Goal: Check status: Check status

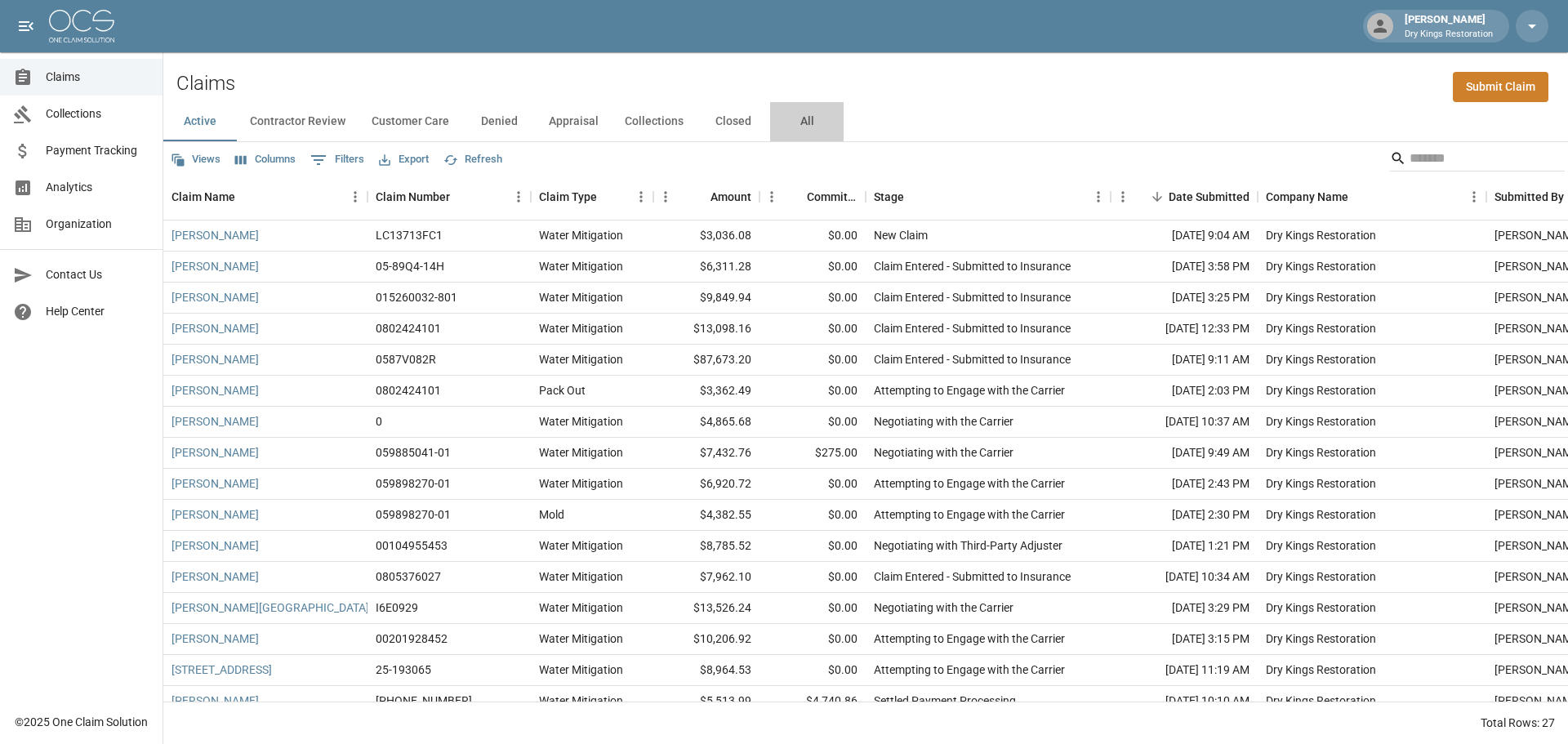
click at [804, 119] on button "All" at bounding box center [807, 122] width 74 height 40
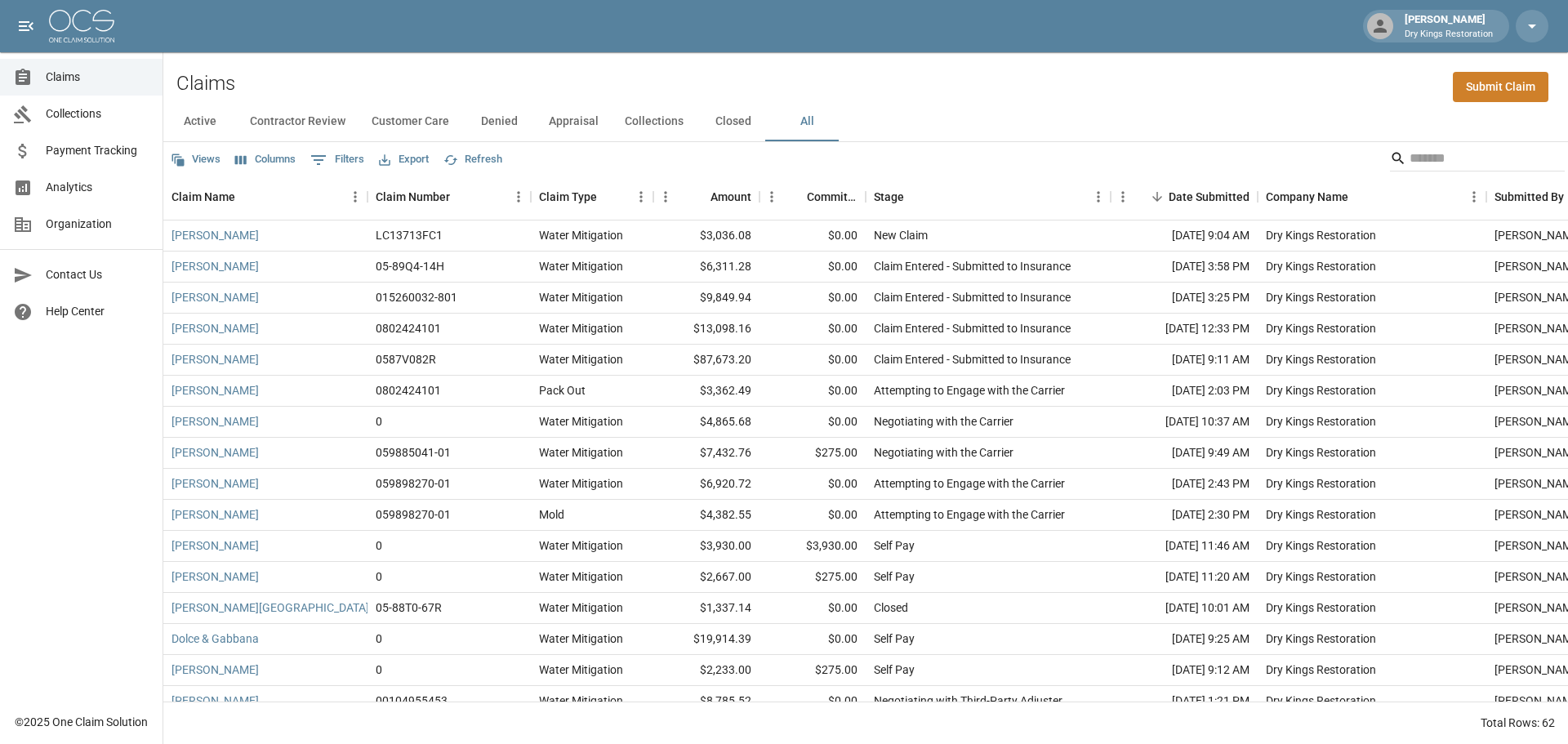
click at [68, 149] on span "Payment Tracking" at bounding box center [97, 150] width 104 height 17
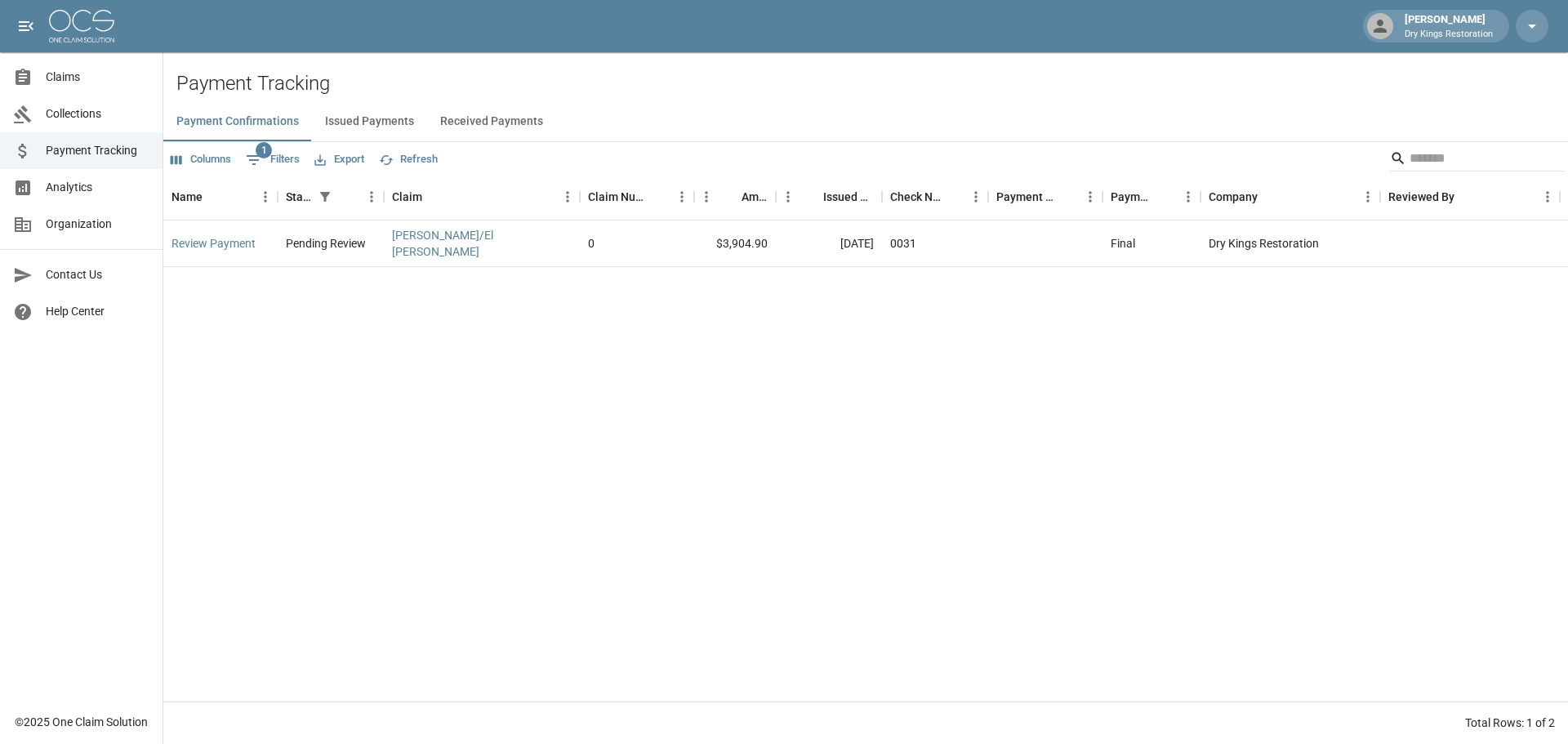
click at [468, 111] on button "Received Payments" at bounding box center [492, 122] width 129 height 40
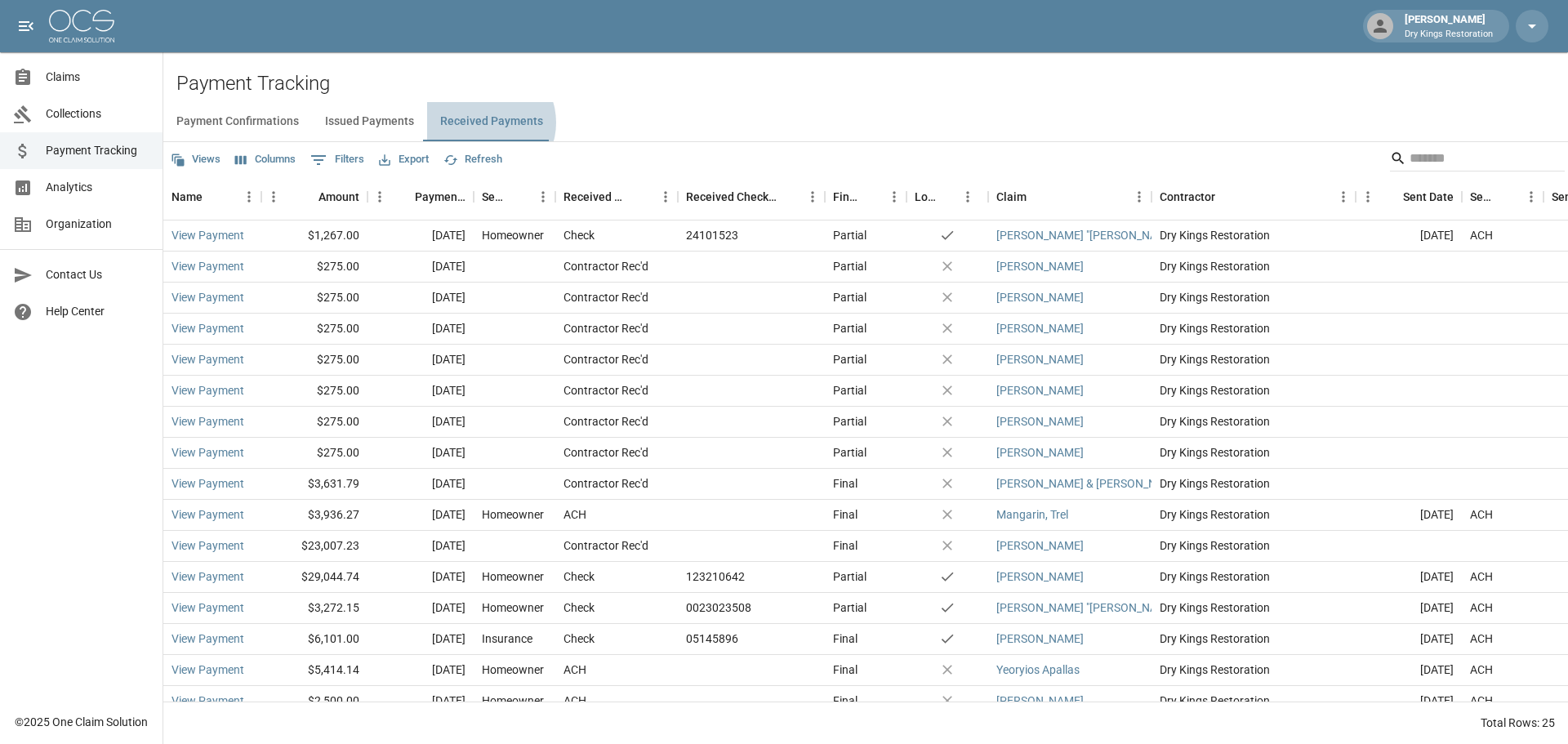
click at [481, 123] on button "Received Payments" at bounding box center [492, 122] width 129 height 40
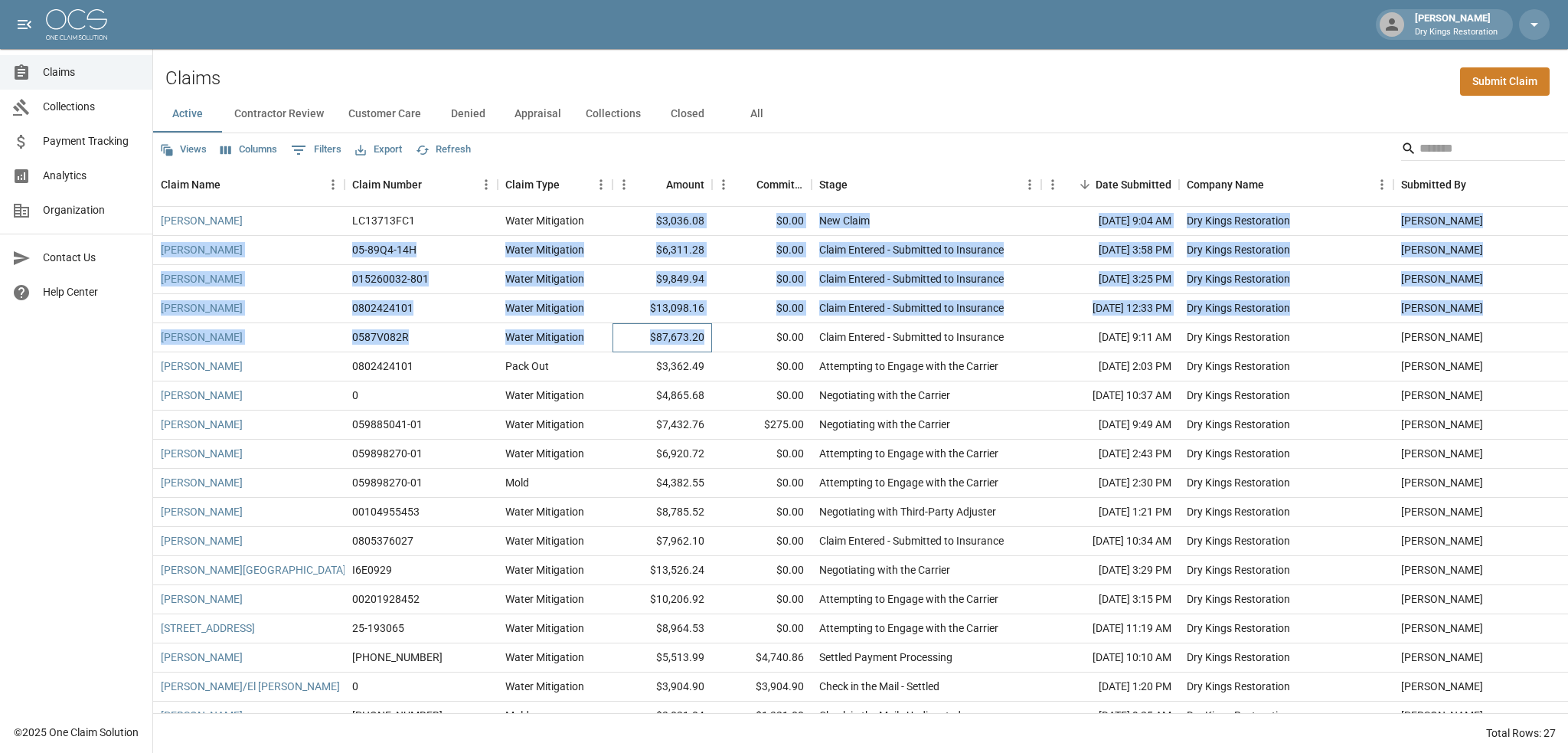
drag, startPoint x: 703, startPoint y: 340, endPoint x: 660, endPoint y: 226, distance: 121.8
click at [660, 226] on div "Michael Reilly LC13713FC1 Water Mitigation $3,036.08 $0.00 New Claim Sep 15, 20…" at bounding box center [869, 498] width 1432 height 582
click at [660, 226] on div "$3,036.08" at bounding box center [662, 222] width 100 height 29
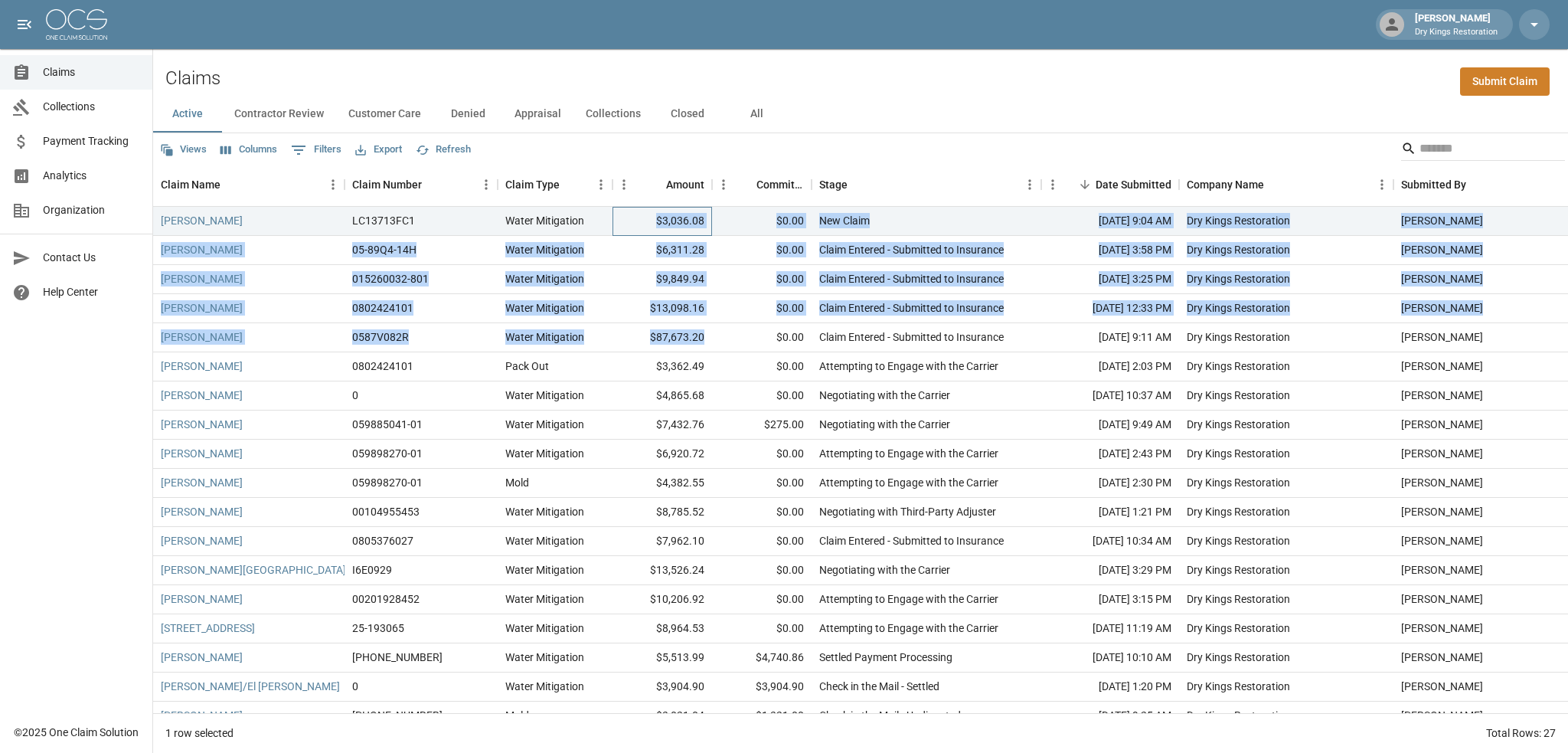
drag, startPoint x: 660, startPoint y: 219, endPoint x: 703, endPoint y: 332, distance: 120.9
click at [703, 332] on div "Michael Reilly LC13713FC1 Water Mitigation $3,036.08 $0.00 New Claim Sep 15, 20…" at bounding box center [869, 498] width 1432 height 582
click at [707, 339] on div "$87,673.20" at bounding box center [662, 338] width 100 height 29
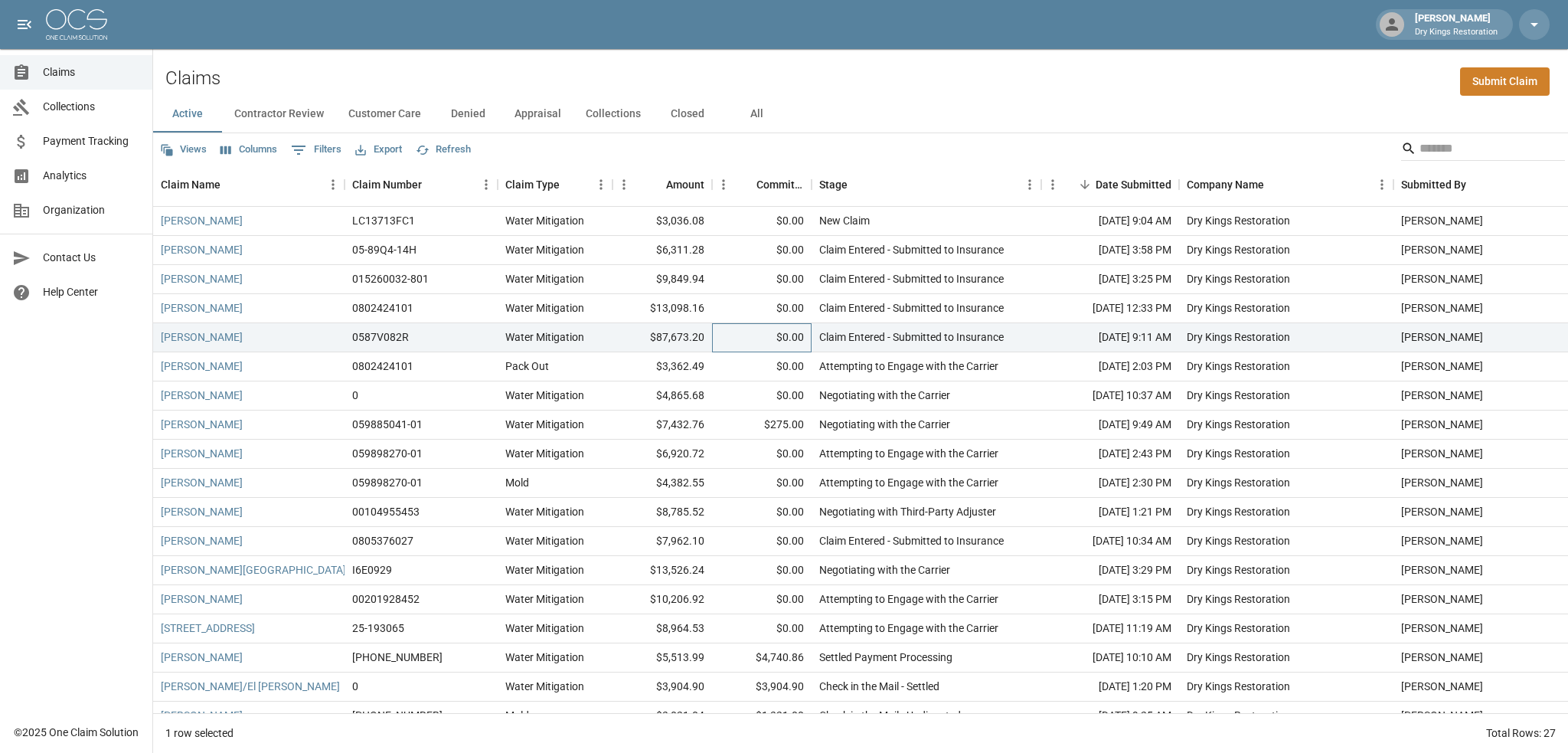
click at [716, 338] on div "$0.00" at bounding box center [762, 338] width 100 height 29
click at [695, 338] on div "$87,673.20" at bounding box center [662, 338] width 100 height 29
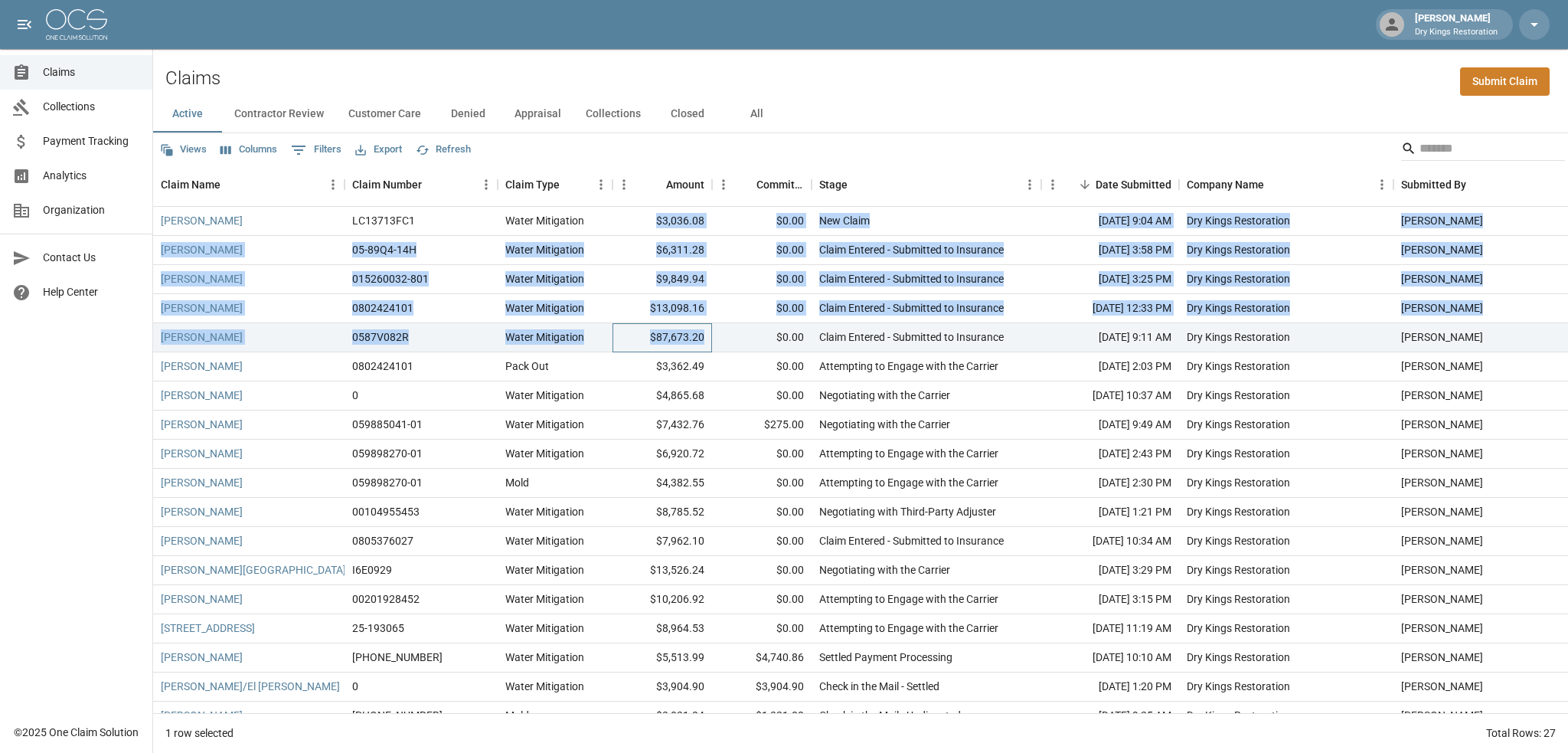
drag, startPoint x: 704, startPoint y: 338, endPoint x: 661, endPoint y: 220, distance: 125.6
click at [661, 220] on div "Michael Reilly LC13713FC1 Water Mitigation $3,036.08 $0.00 New Claim Sep 15, 20…" at bounding box center [869, 498] width 1432 height 582
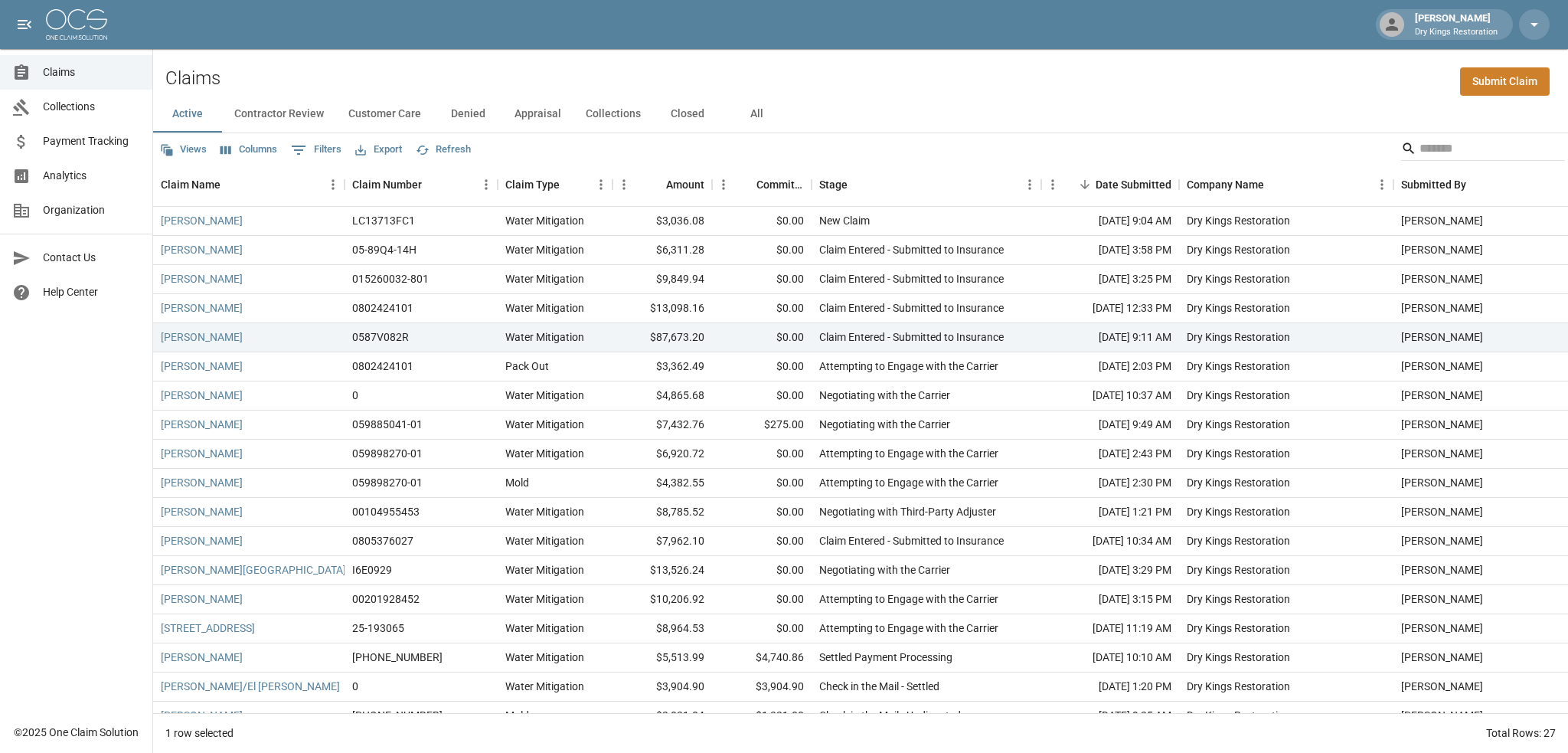
click at [850, 80] on div "Claims Submit Claim" at bounding box center [861, 73] width 1415 height 47
